Goal: Navigation & Orientation: Find specific page/section

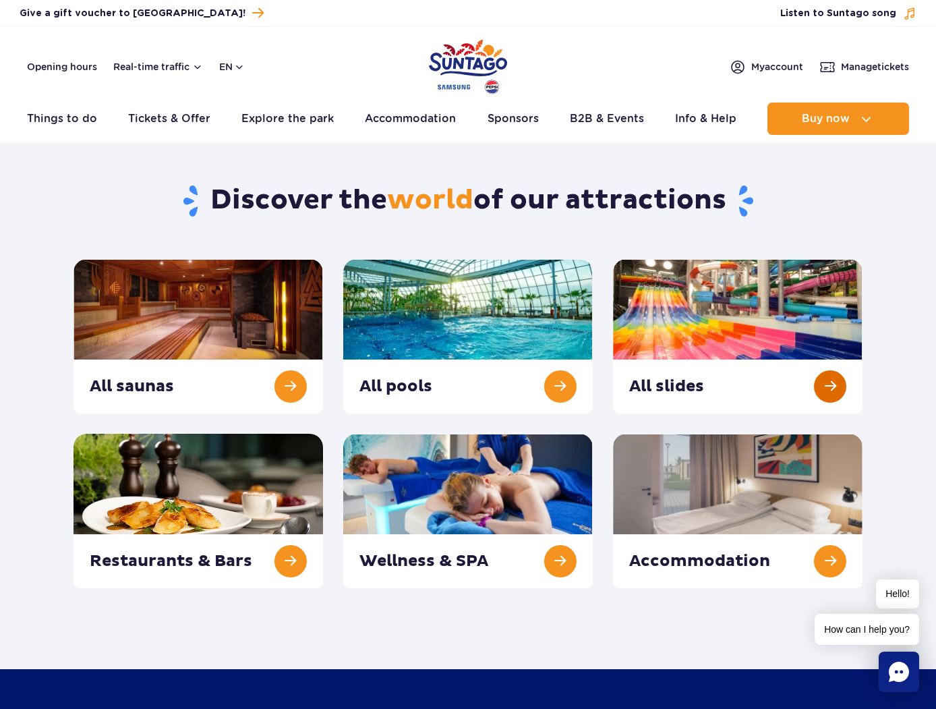
click at [664, 325] on link at bounding box center [738, 336] width 250 height 154
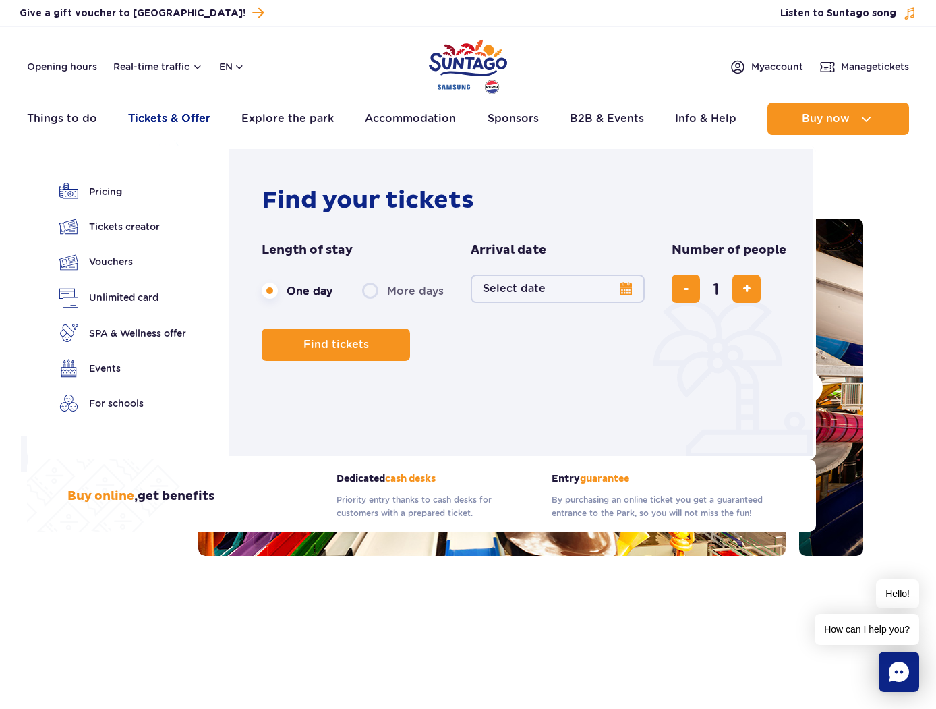
click at [179, 116] on link "Tickets & Offer" at bounding box center [169, 119] width 82 height 32
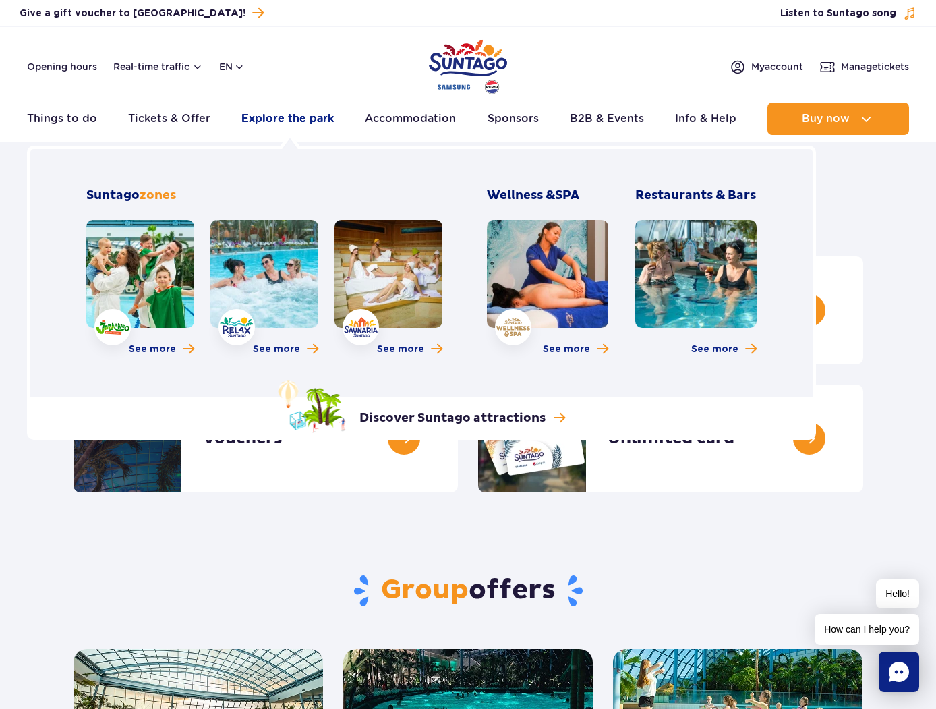
click at [283, 111] on link "Explore the park" at bounding box center [287, 119] width 92 height 32
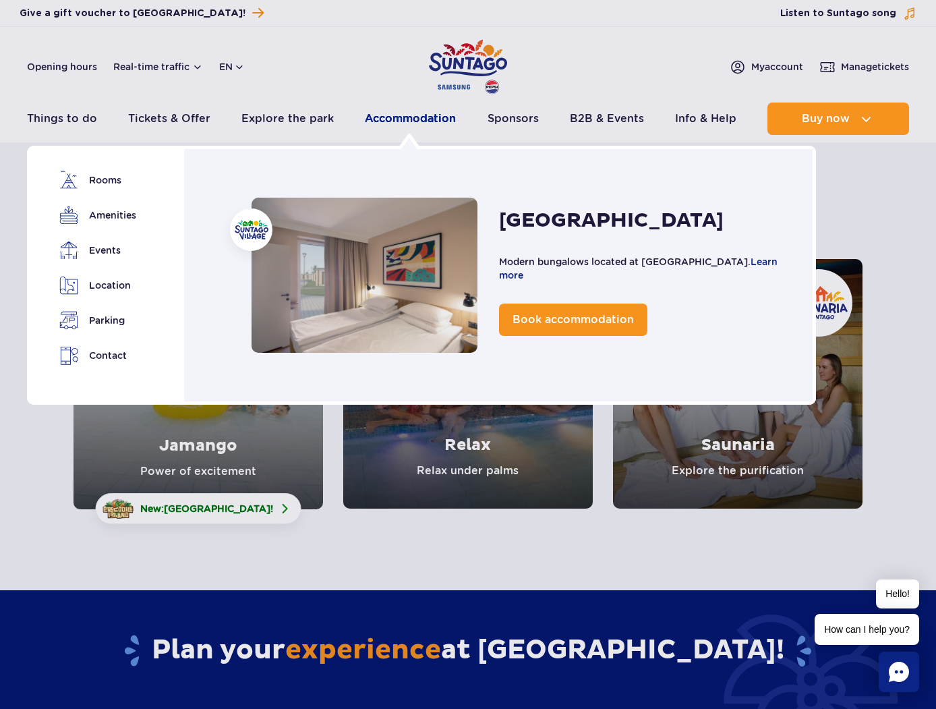
click at [383, 121] on link "Accommodation" at bounding box center [410, 119] width 91 height 32
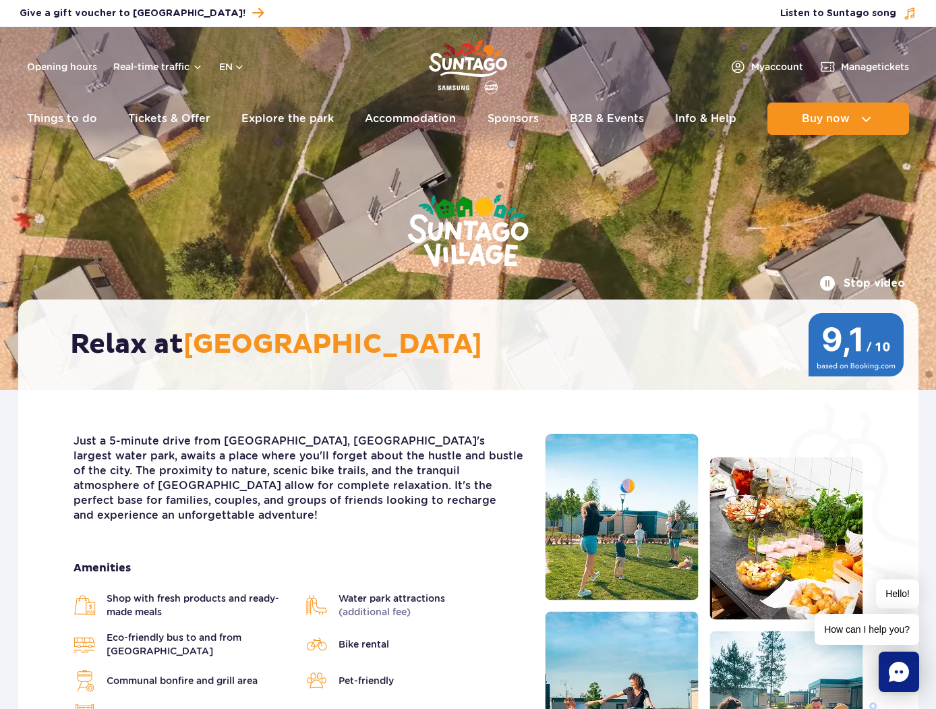
click at [413, 525] on div "Just a 5-minute drive from [GEOGRAPHIC_DATA], [GEOGRAPHIC_DATA]'s largest water…" at bounding box center [298, 614] width 471 height 360
